Goal: Task Accomplishment & Management: Manage account settings

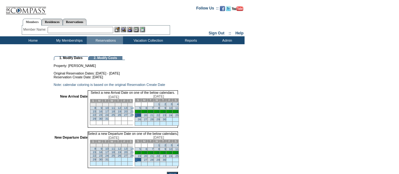
scroll to position [59, 0]
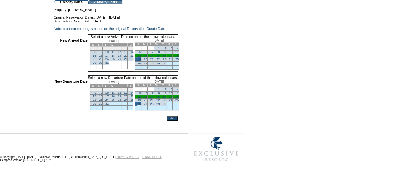
click at [178, 120] on input "Next" at bounding box center [172, 118] width 11 height 5
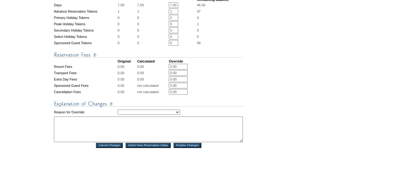
scroll to position [248, 0]
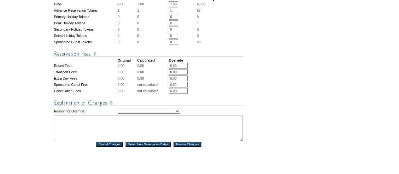
click at [161, 113] on select "Creating Continuous Stay Days Rebooked After Cancellation Editing Occupant Expe…" at bounding box center [149, 110] width 62 height 5
select select "1043"
click at [118, 113] on select "Creating Continuous Stay Days Rebooked After Cancellation Editing Occupant Expe…" at bounding box center [149, 110] width 62 height 5
click at [117, 141] on textarea at bounding box center [148, 128] width 189 height 26
type textarea "moving backa week. AS"
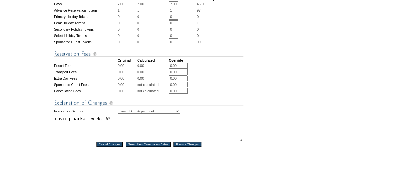
click at [190, 147] on table "Any errors displayed below, in red, are indicative of reservation rules being v…" at bounding box center [148, 52] width 190 height 189
click at [189, 147] on input "Finalize Changes" at bounding box center [187, 144] width 28 height 5
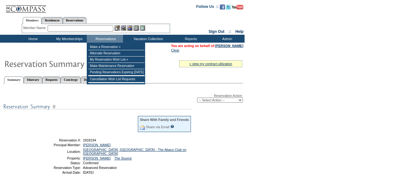
click at [96, 29] on input "text" at bounding box center [81, 28] width 66 height 6
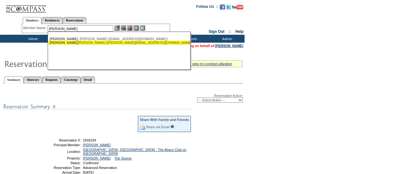
click at [78, 43] on div "[PERSON_NAME] [PERSON_NAME] ([PERSON_NAME][EMAIL_ADDRESS][DOMAIN_NAME])" at bounding box center [118, 43] width 139 height 4
type input "[PERSON_NAME] [PERSON_NAME] ([PERSON_NAME][EMAIL_ADDRESS][DOMAIN_NAME])"
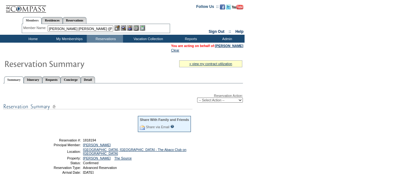
click at [125, 29] on img at bounding box center [123, 27] width 5 height 5
